Goal: Information Seeking & Learning: Learn about a topic

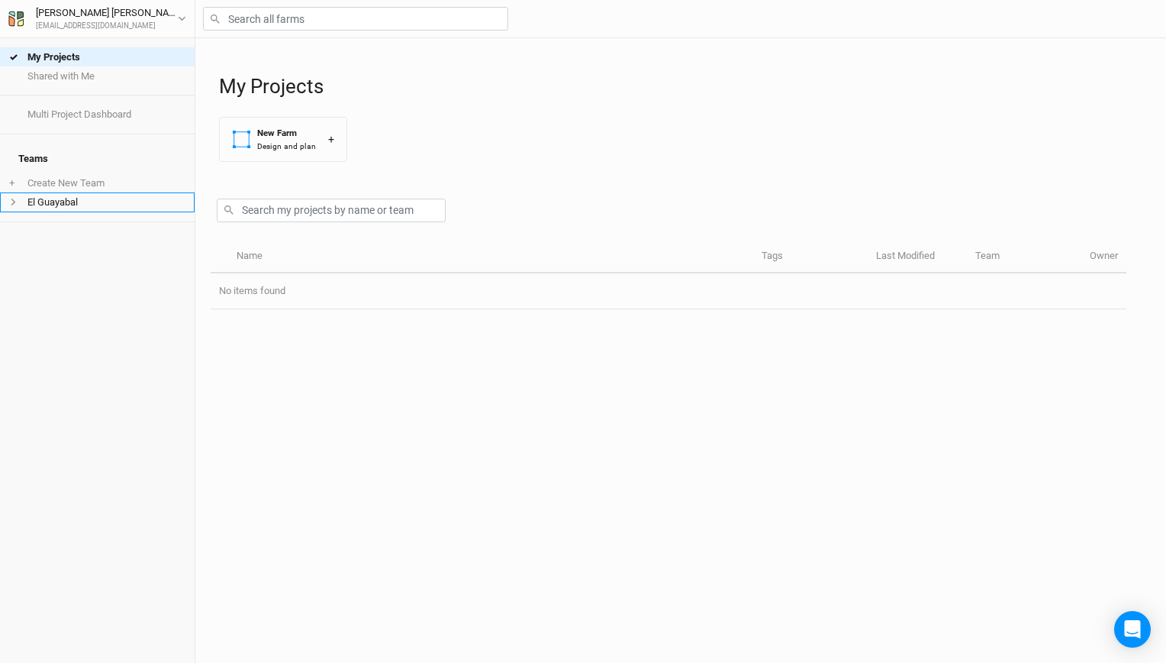
click at [89, 194] on li "El Guayabal" at bounding box center [97, 201] width 195 height 19
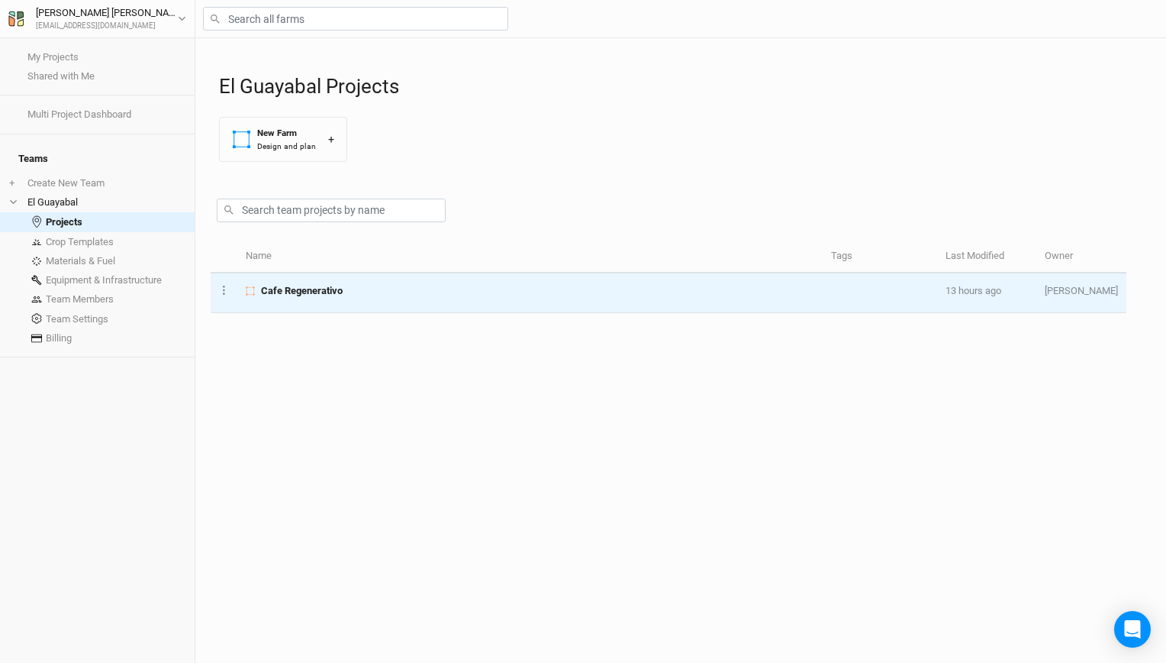
click at [300, 288] on span "Cafe Regenerativo" at bounding box center [302, 291] width 82 height 14
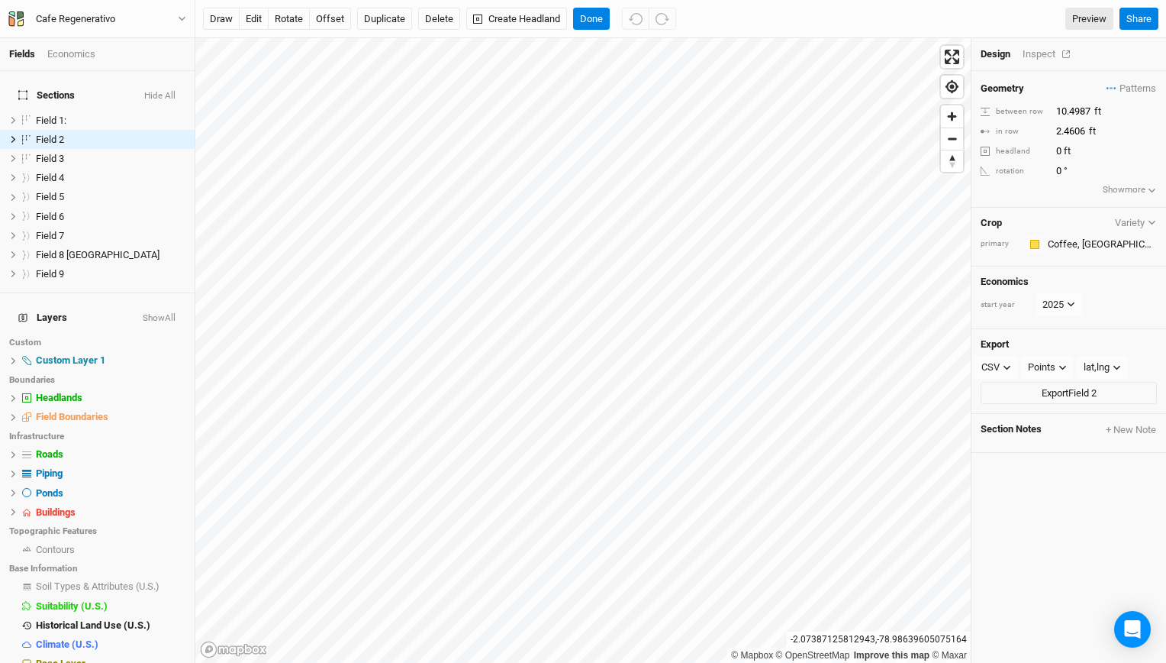
click at [1037, 50] on div "Inspect" at bounding box center [1050, 54] width 54 height 14
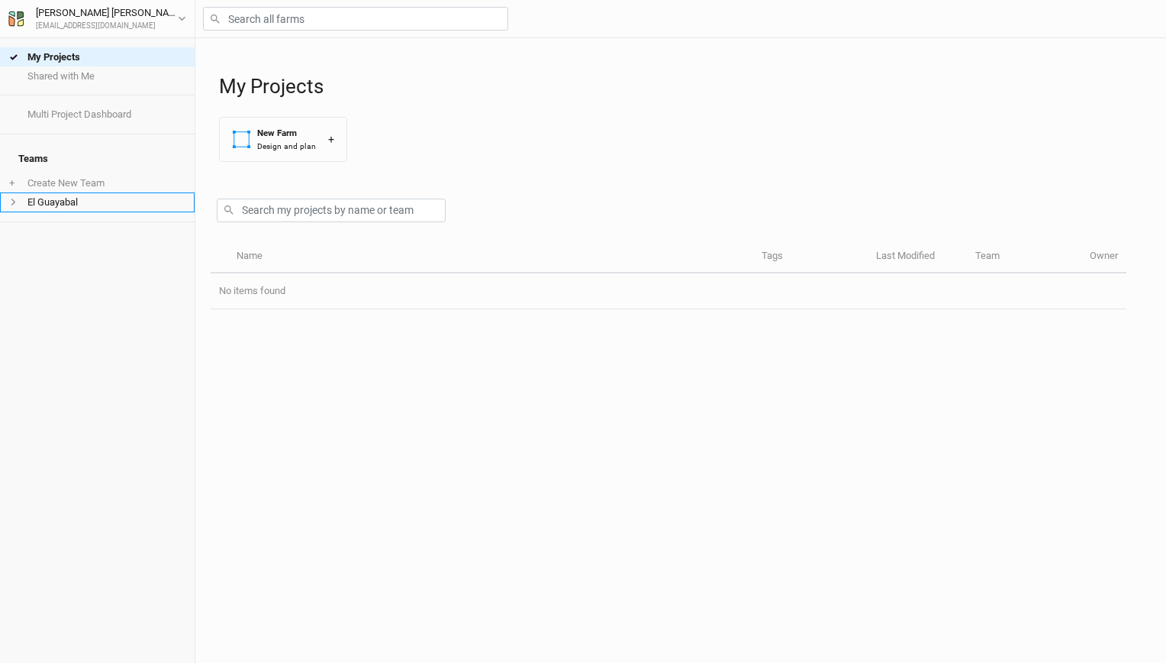
click at [87, 192] on li "El Guayabal" at bounding box center [97, 201] width 195 height 19
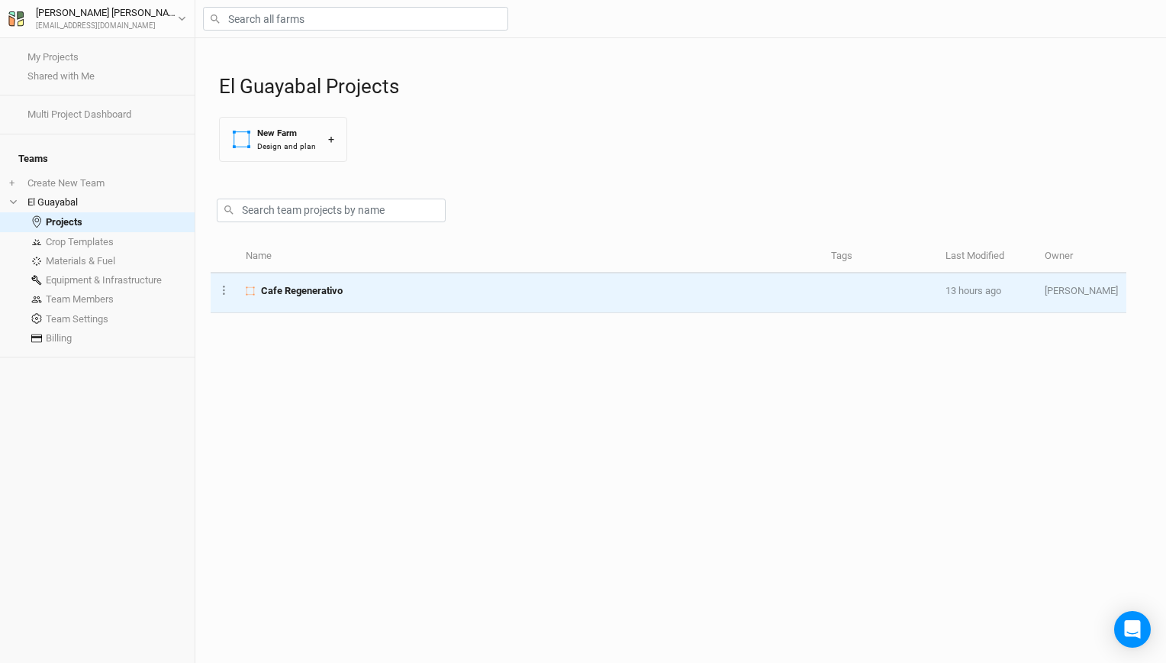
click at [342, 285] on span "Cafe Regenerativo" at bounding box center [302, 291] width 82 height 14
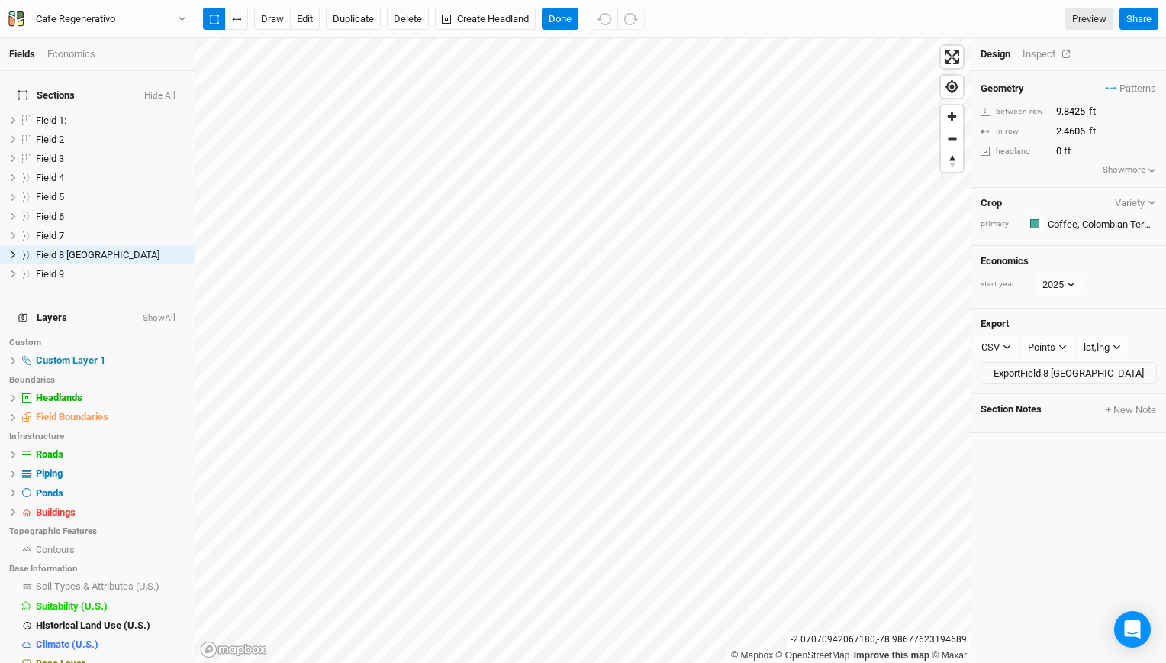
click at [1043, 54] on div "Inspect" at bounding box center [1050, 54] width 54 height 14
